Goal: Book appointment/travel/reservation

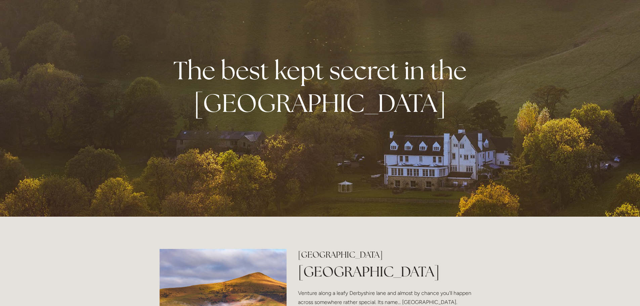
scroll to position [202, 0]
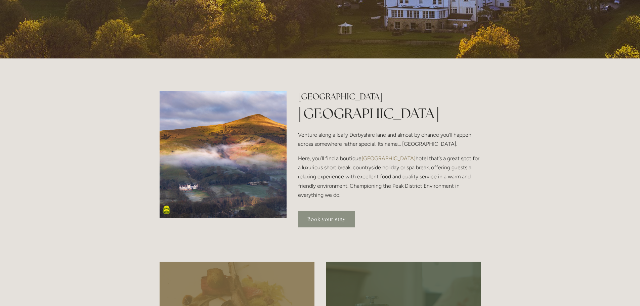
click at [323, 218] on link "Book your stay" at bounding box center [326, 219] width 57 height 16
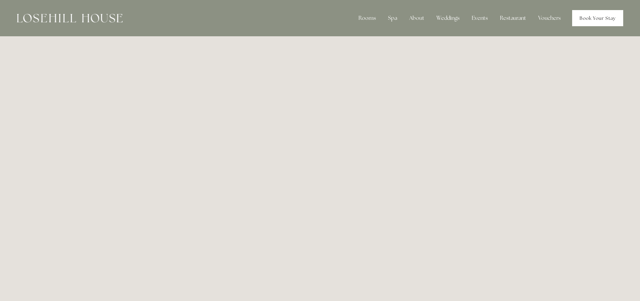
click at [603, 17] on link "Book Your Stay" at bounding box center [597, 18] width 51 height 16
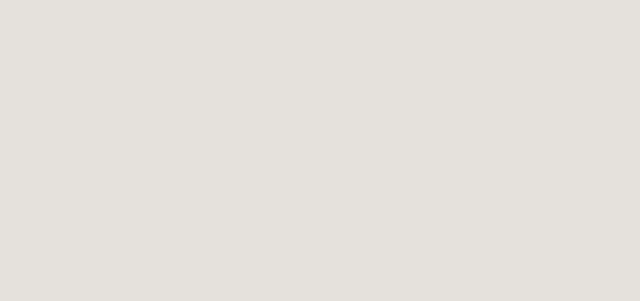
scroll to position [370, 0]
